Goal: Task Accomplishment & Management: Use online tool/utility

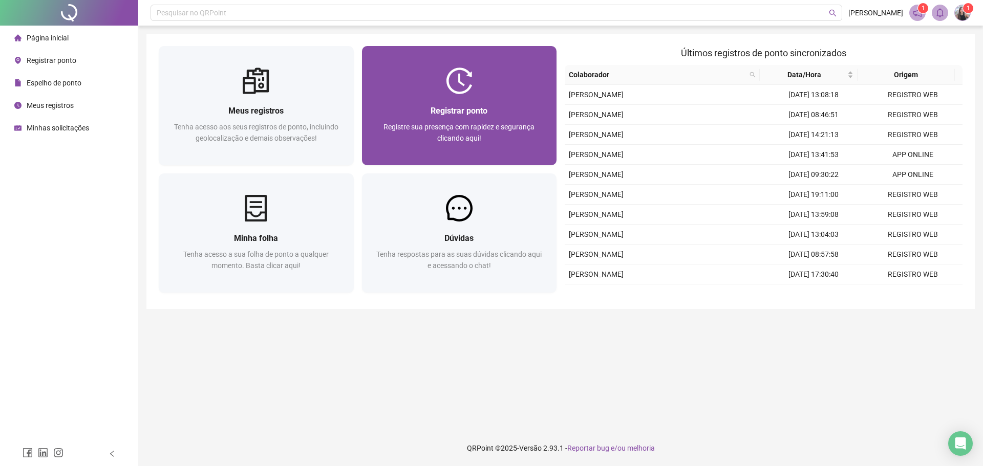
click at [479, 84] on div at bounding box center [459, 81] width 195 height 27
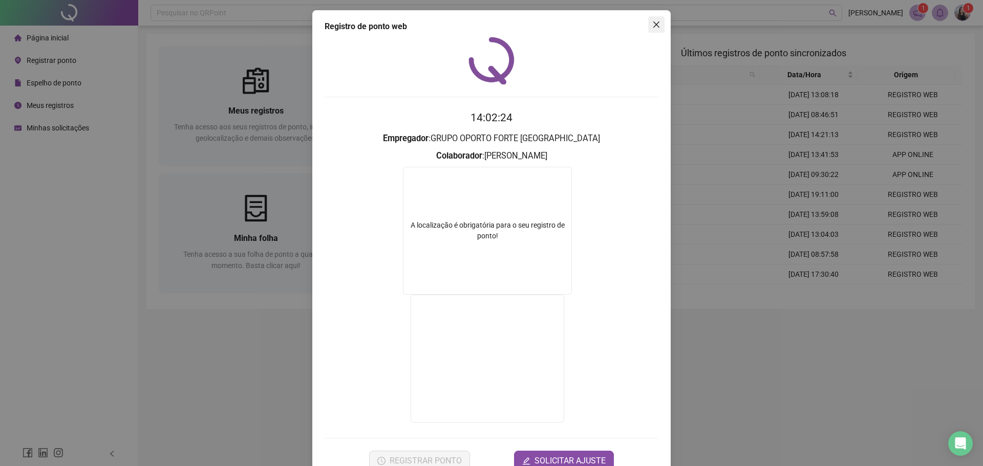
click at [653, 24] on icon "close" at bounding box center [656, 24] width 8 height 8
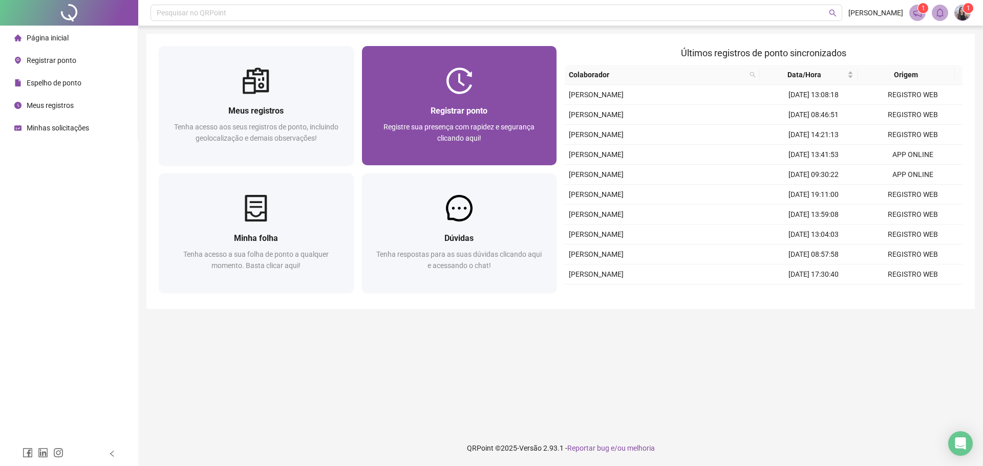
click at [414, 99] on div "Registrar ponto Registre sua presença com rapidez e segurança clicando aqui!" at bounding box center [459, 129] width 195 height 71
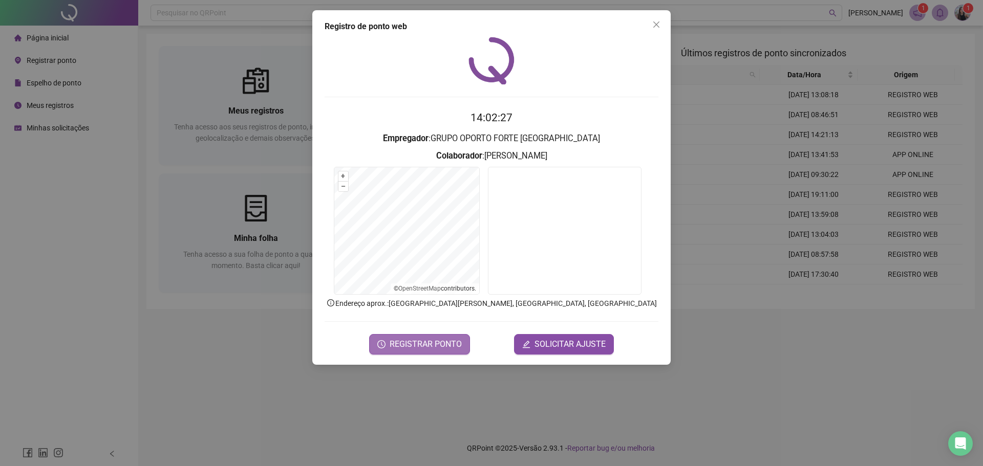
click at [439, 344] on span "REGISTRAR PONTO" at bounding box center [426, 344] width 72 height 12
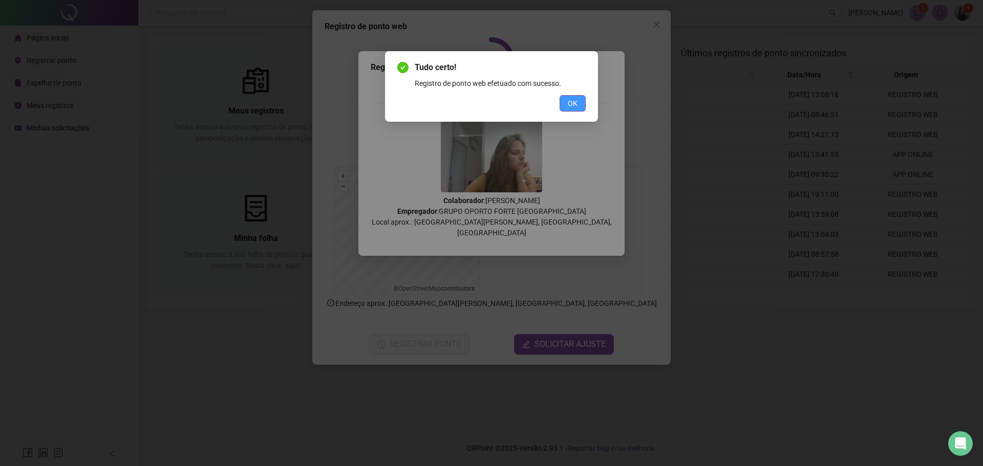
drag, startPoint x: 567, startPoint y: 99, endPoint x: 611, endPoint y: 56, distance: 61.6
click at [567, 98] on button "OK" at bounding box center [573, 103] width 26 height 16
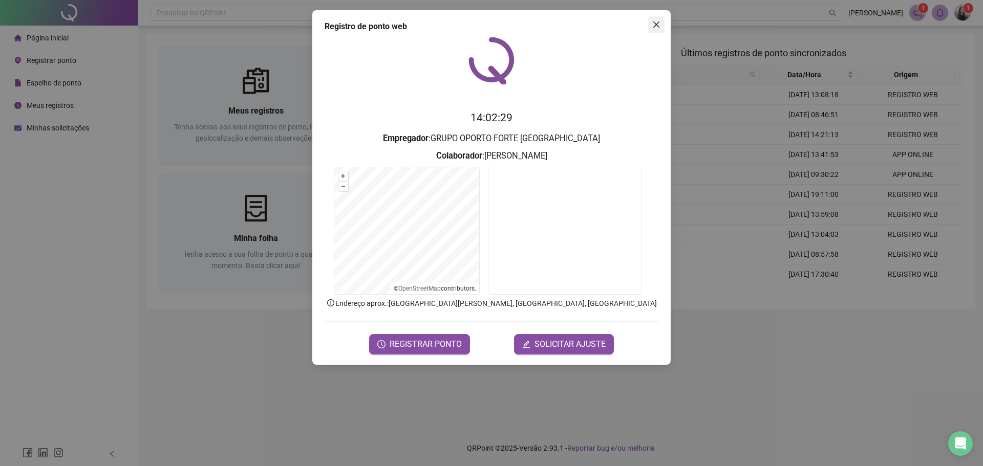
click at [650, 25] on span "Close" at bounding box center [656, 24] width 16 height 8
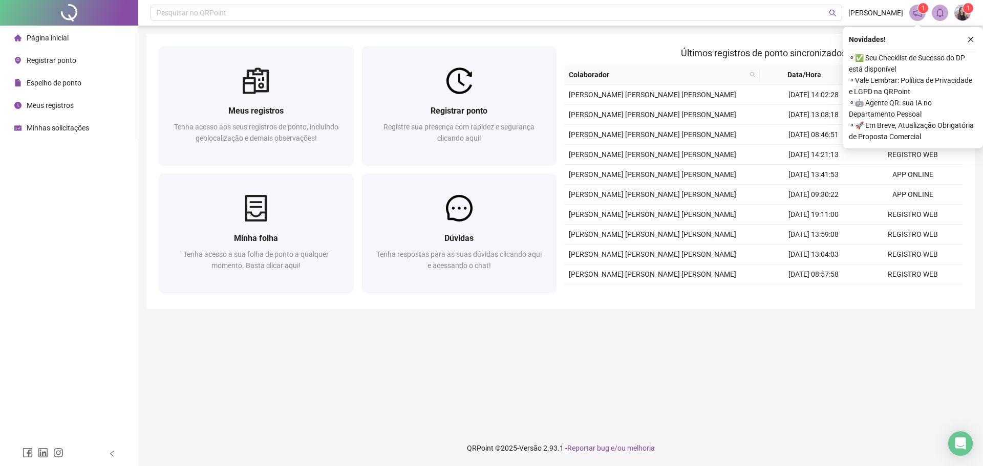
drag, startPoint x: 965, startPoint y: 39, endPoint x: 958, endPoint y: 21, distance: 19.3
click at [965, 39] on button "button" at bounding box center [971, 39] width 12 height 12
